Goal: Check status: Check status

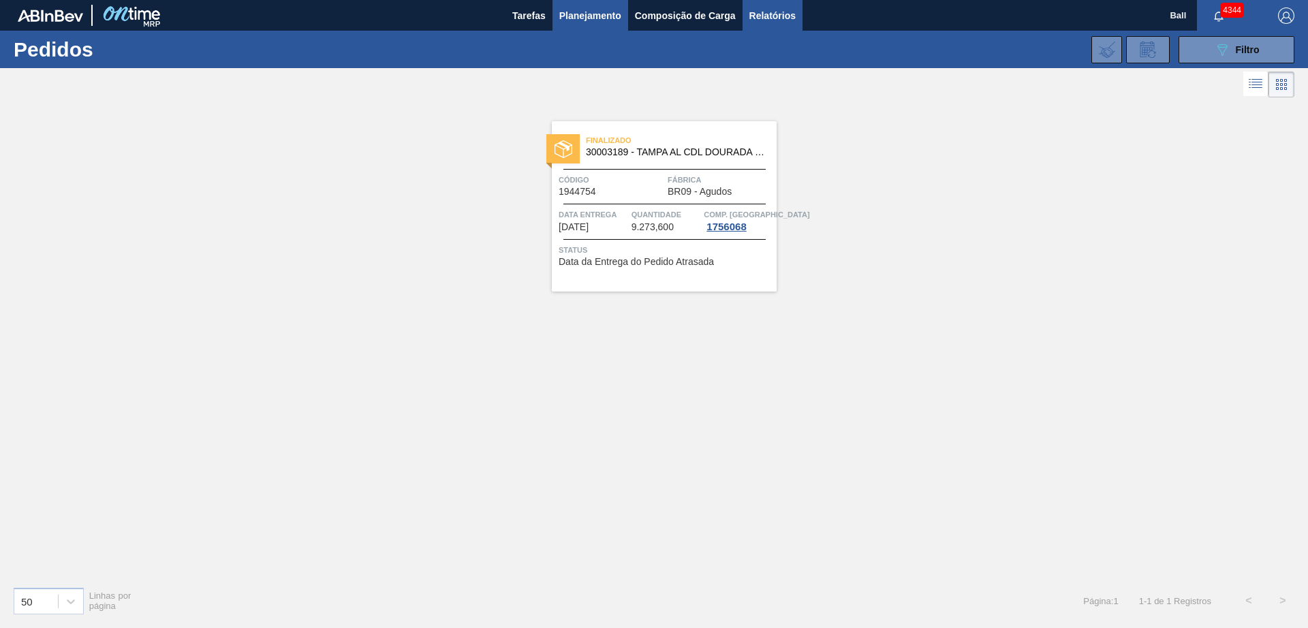
click at [766, 14] on span "Relatórios" at bounding box center [773, 15] width 46 height 16
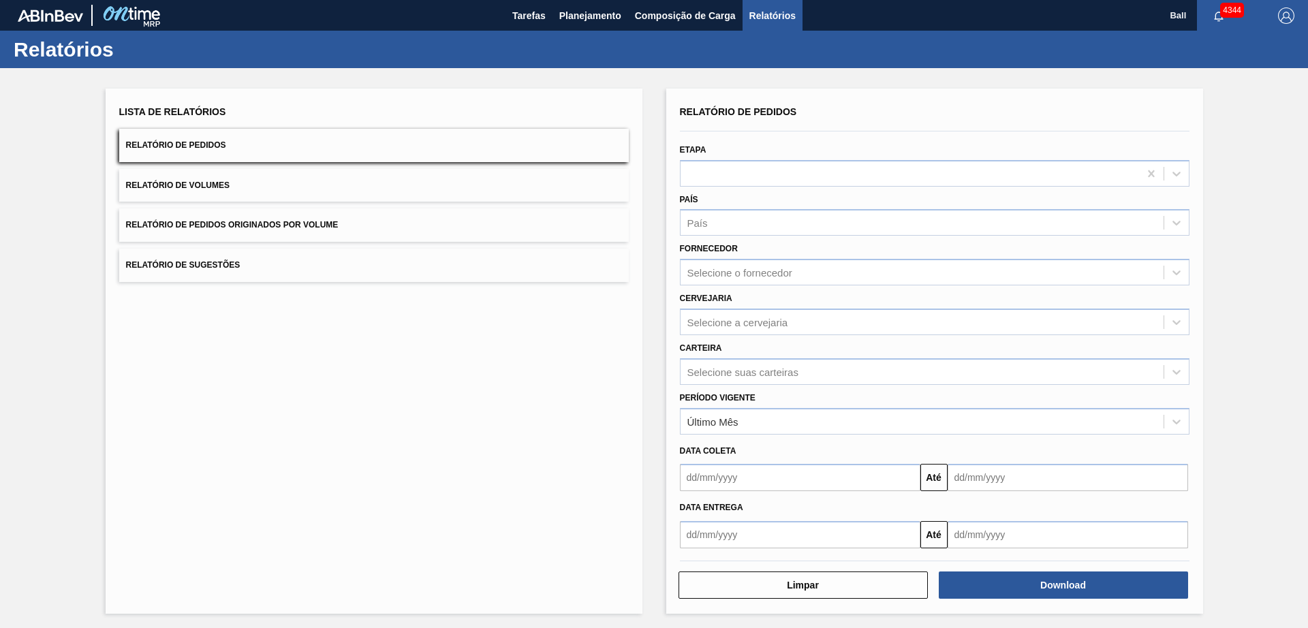
click at [469, 155] on button "Relatório de Pedidos" at bounding box center [374, 145] width 510 height 33
click at [750, 173] on div at bounding box center [910, 174] width 459 height 20
click at [568, 384] on div "Lista de Relatórios Relatório de Pedidos Relatório de Volumes Relatório de Pedi…" at bounding box center [374, 351] width 537 height 525
click at [786, 177] on div at bounding box center [910, 174] width 459 height 20
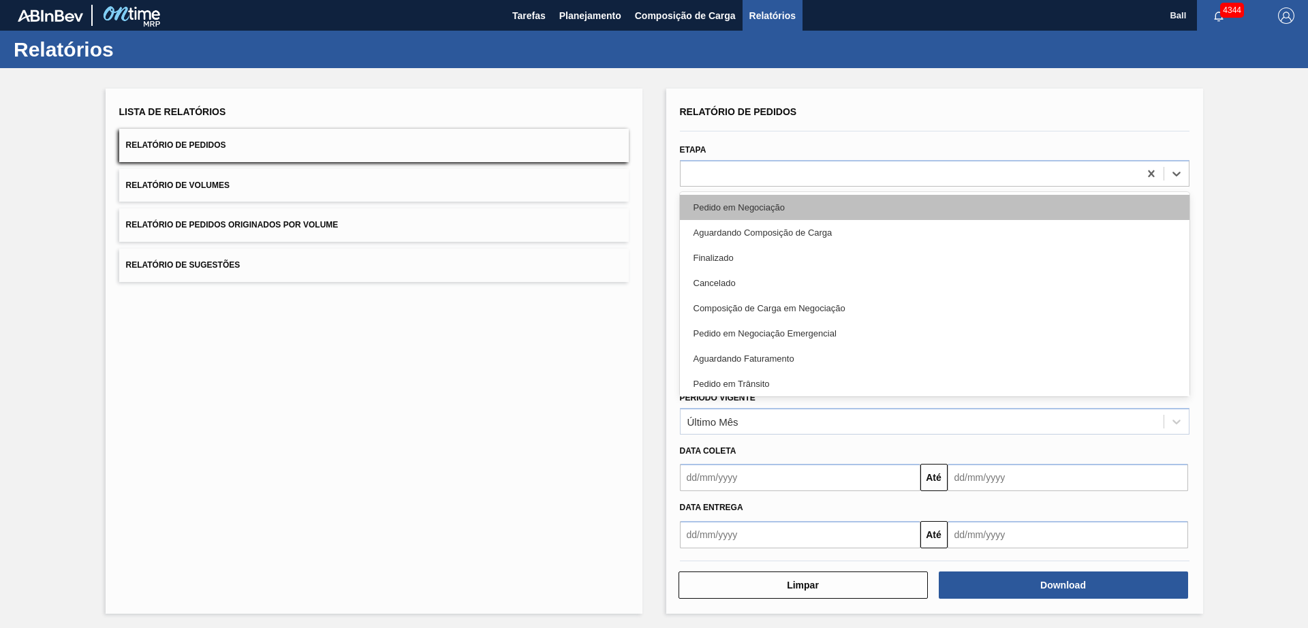
click at [780, 198] on div "Pedido em Negociação" at bounding box center [935, 207] width 510 height 25
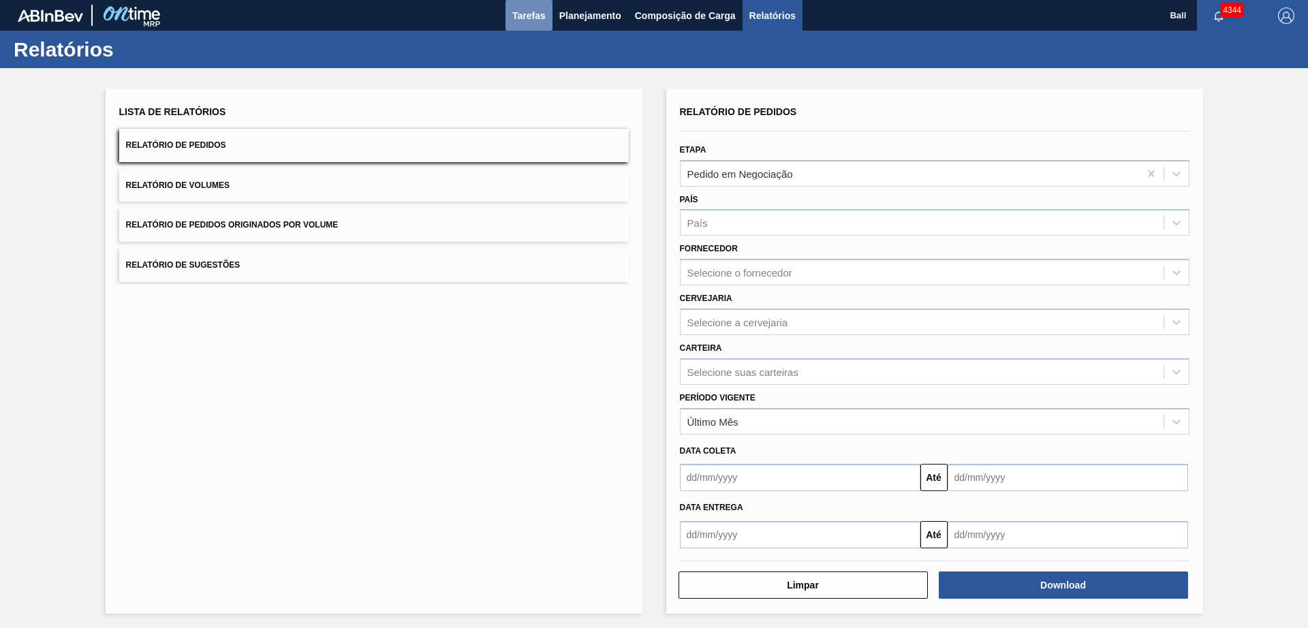
click at [531, 20] on span "Tarefas" at bounding box center [528, 15] width 33 height 16
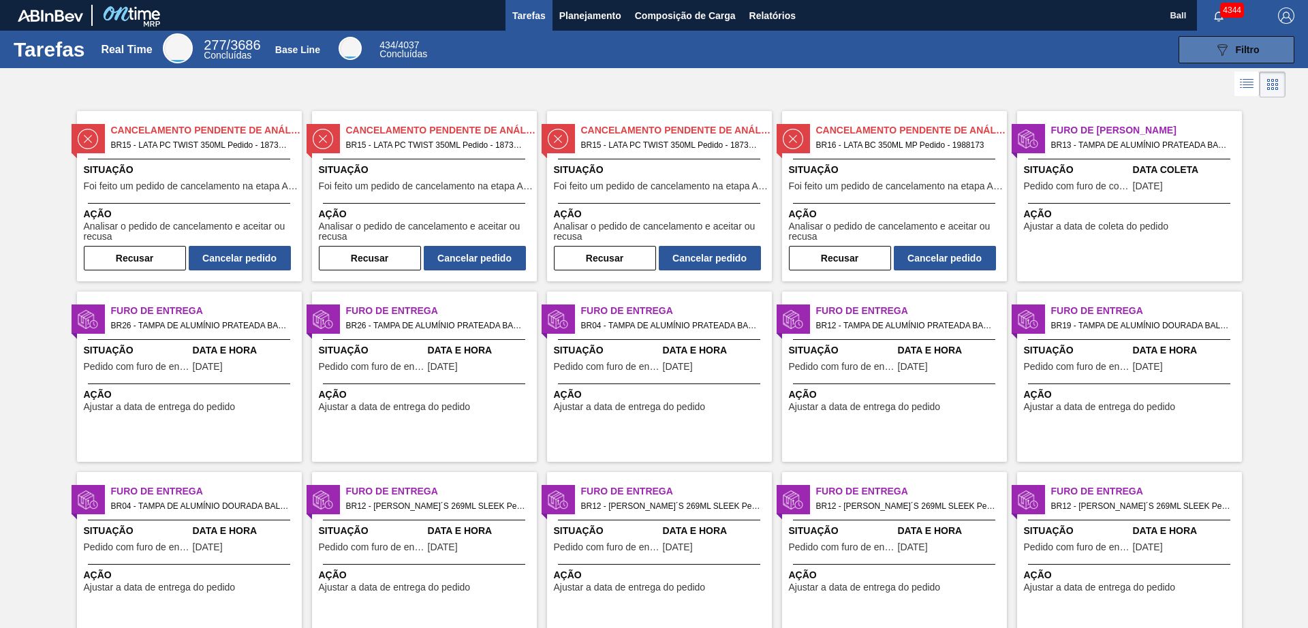
click at [1236, 50] on span "Filtro" at bounding box center [1248, 49] width 24 height 11
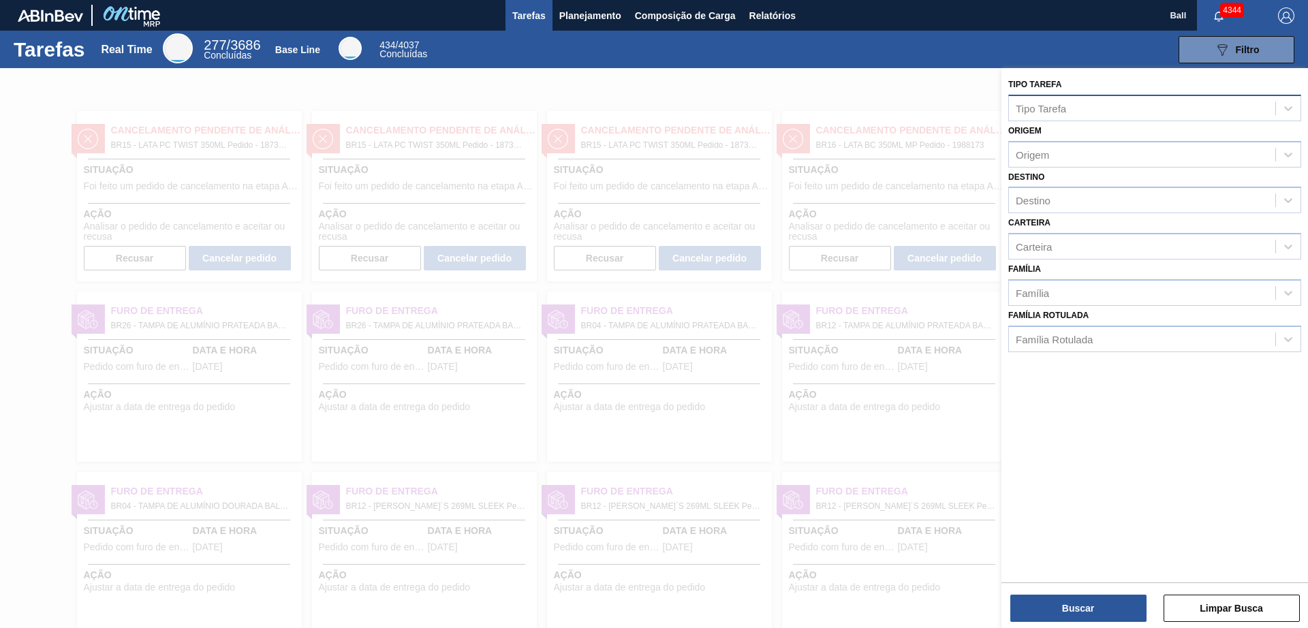
click at [1092, 108] on div "Tipo Tarefa" at bounding box center [1142, 108] width 266 height 20
click at [1124, 58] on div "089F7B8B-B2A5-4AFE-B5C0-19BA573D28AC Filtro" at bounding box center [869, 49] width 865 height 27
click at [611, 19] on span "Planejamento" at bounding box center [590, 15] width 62 height 16
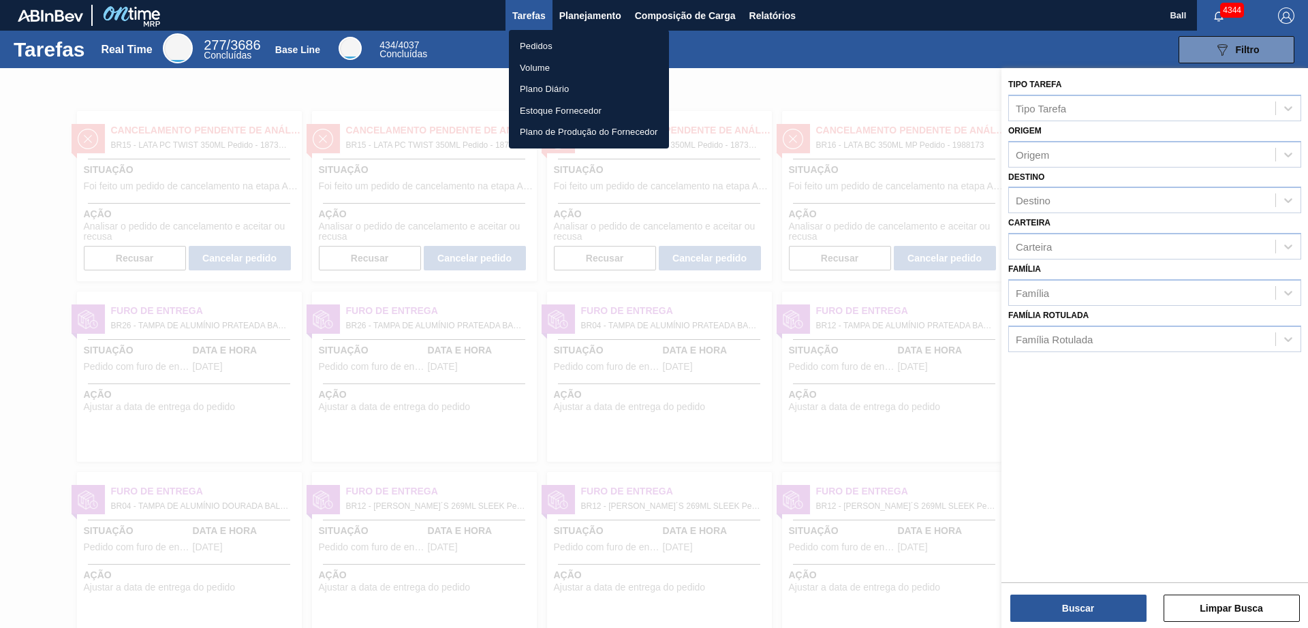
click at [580, 42] on li "Pedidos" at bounding box center [589, 46] width 160 height 22
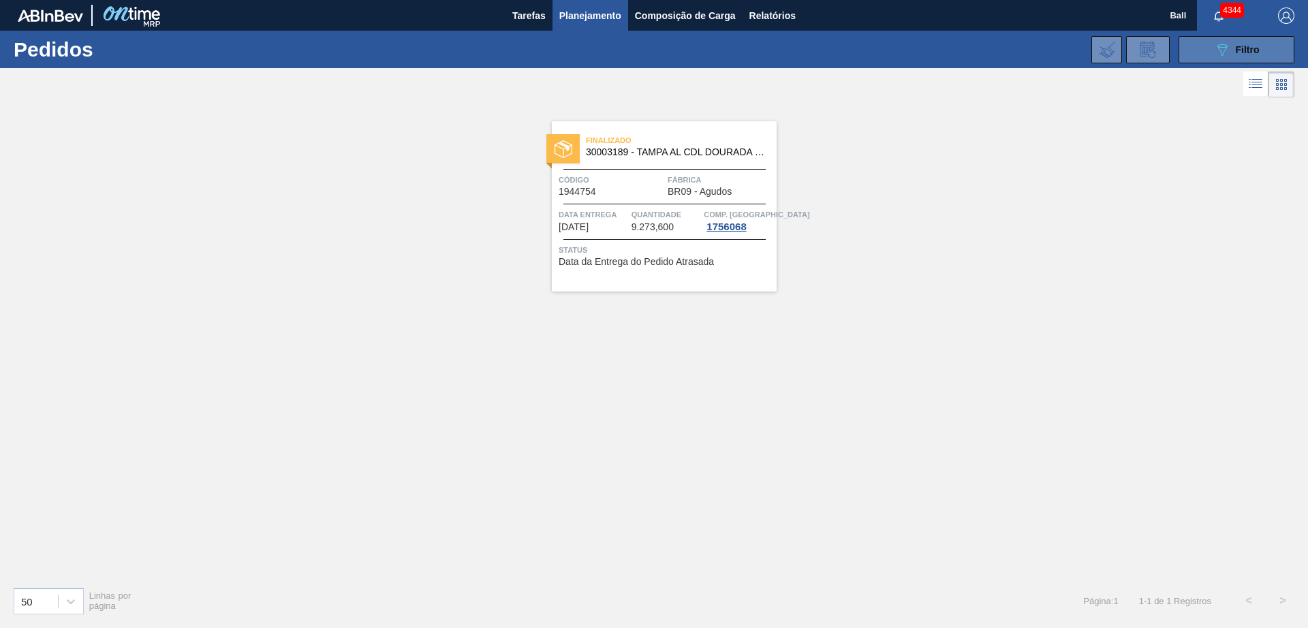
click at [1216, 49] on icon "089F7B8B-B2A5-4AFE-B5C0-19BA573D28AC" at bounding box center [1222, 50] width 16 height 16
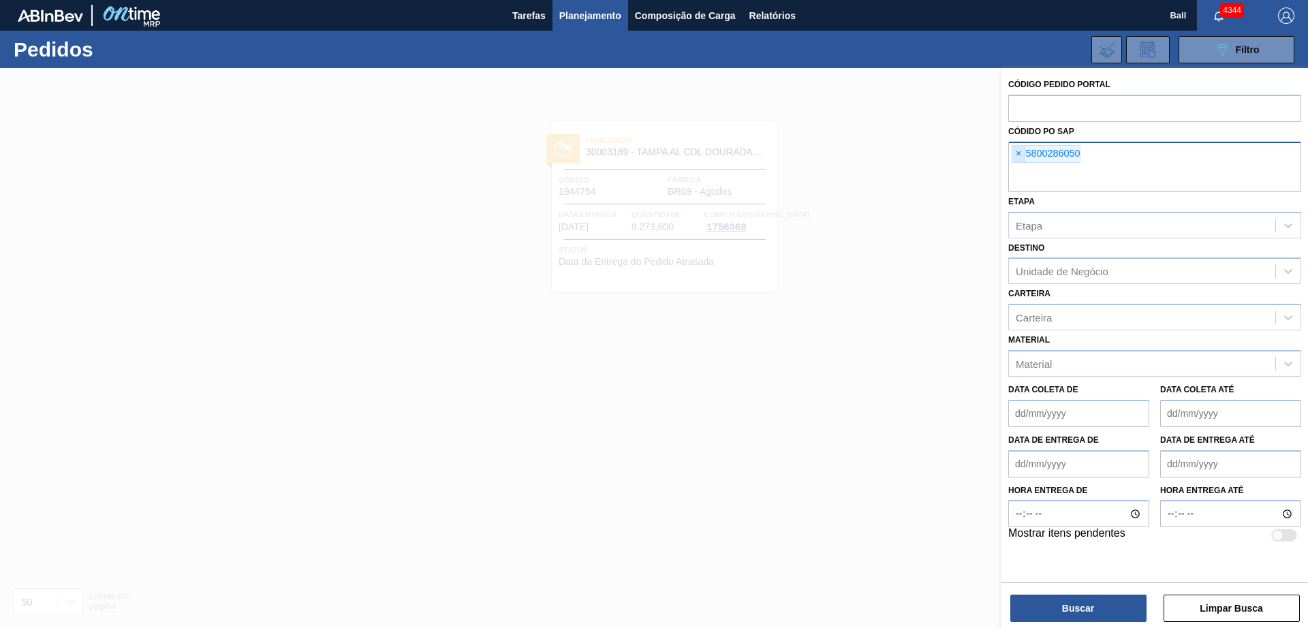
click at [1019, 159] on span "×" at bounding box center [1019, 154] width 13 height 16
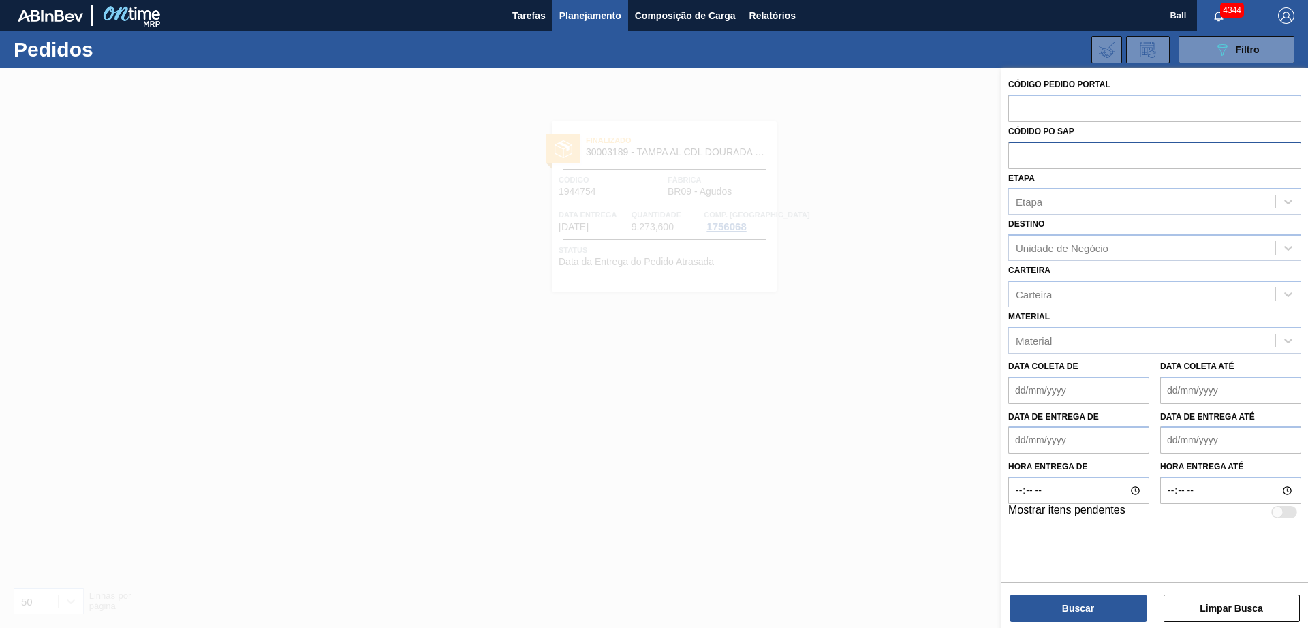
paste input "5800352092"
type input "5800352092"
click at [1060, 609] on button "Buscar" at bounding box center [1079, 608] width 136 height 27
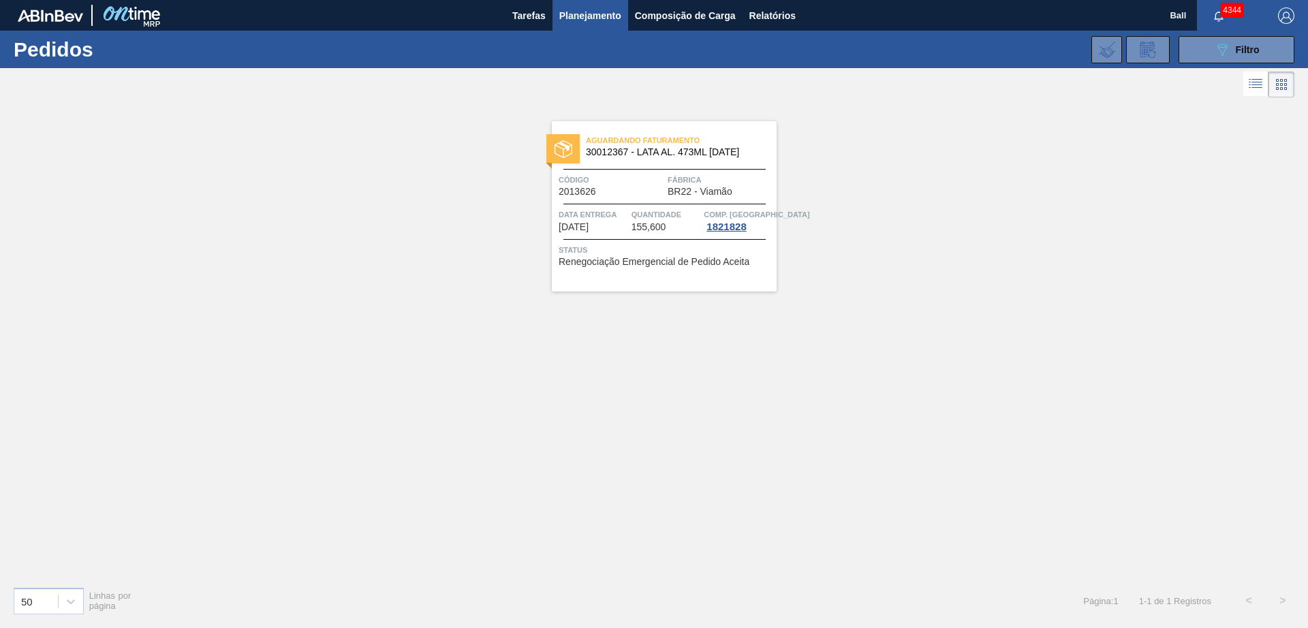
click at [677, 221] on div "Quantidade 155,600" at bounding box center [667, 220] width 70 height 25
